Goal: Browse casually

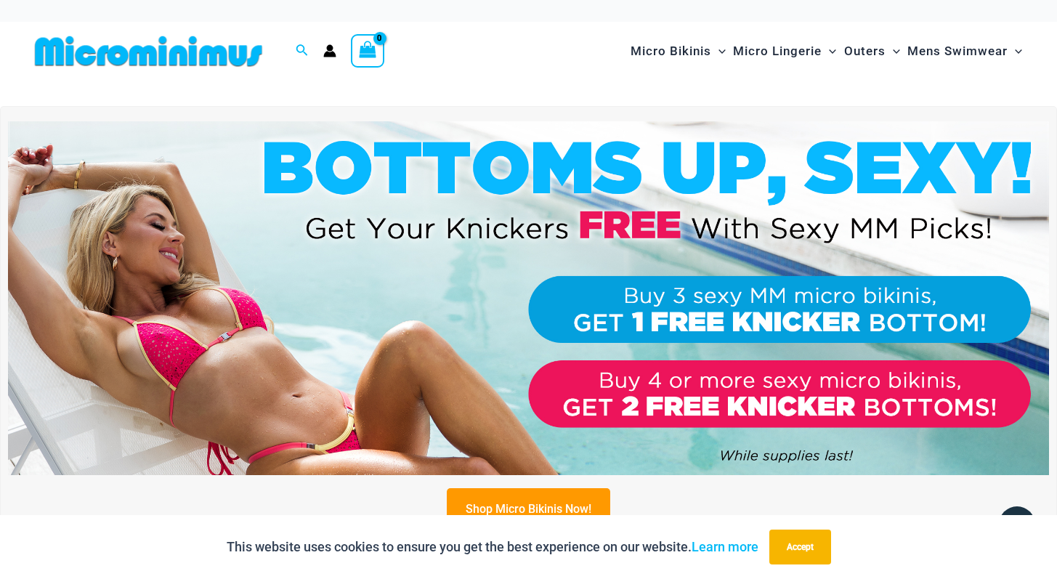
click at [318, 186] on img at bounding box center [528, 298] width 1041 height 354
